Goal: Task Accomplishment & Management: Manage account settings

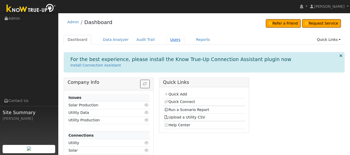
click at [172, 39] on link "Users" at bounding box center [175, 40] width 18 height 10
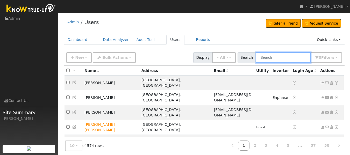
click at [265, 56] on input "text" at bounding box center [282, 57] width 55 height 11
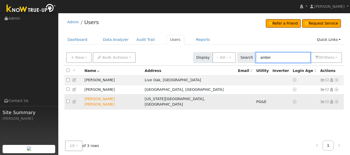
type input "amber"
click at [320, 100] on icon at bounding box center [322, 102] width 5 height 4
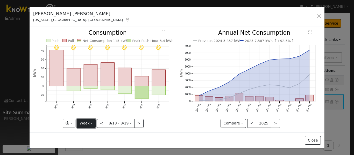
click at [84, 125] on button "Week" at bounding box center [86, 123] width 19 height 9
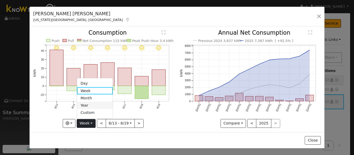
click at [84, 105] on link "Year" at bounding box center [95, 105] width 36 height 7
type input "2024-08-01"
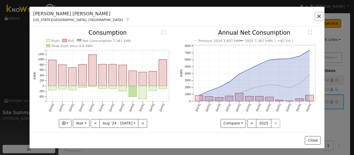
click at [317, 14] on button "button" at bounding box center [318, 16] width 7 height 7
